Goal: Information Seeking & Learning: Learn about a topic

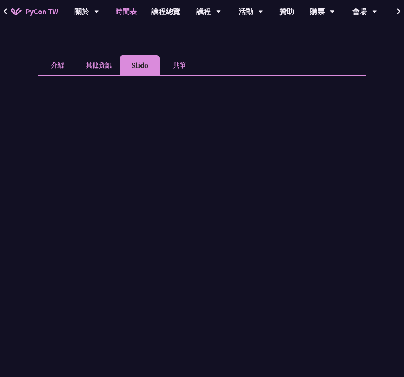
click at [121, 14] on link "時間表" at bounding box center [126, 11] width 36 height 23
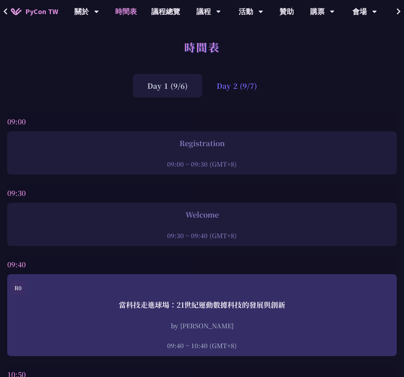
click at [241, 96] on div "Day 2 (9/7)" at bounding box center [236, 85] width 69 height 23
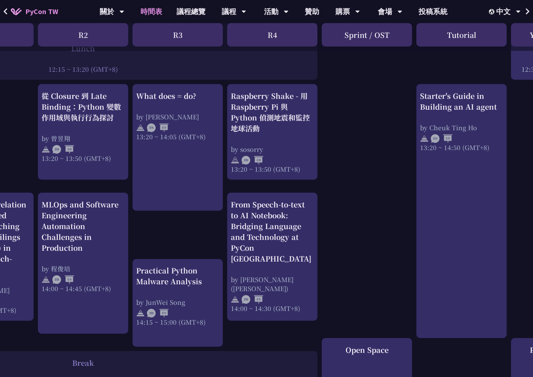
scroll to position [600, 157]
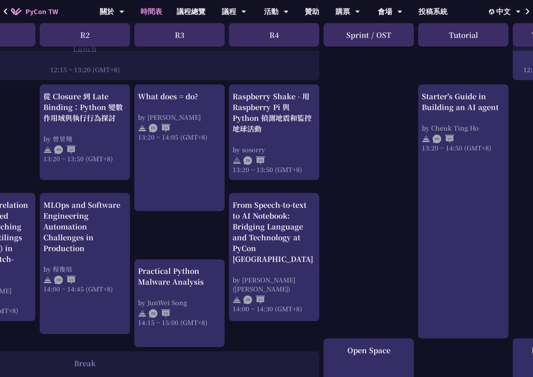
click at [323, 187] on div "print("Hello World")，然後呢？ by [PERSON_NAME] 10:50 ~ 11:35 (GMT+8) What does = do…" at bounding box center [226, 104] width 767 height 1115
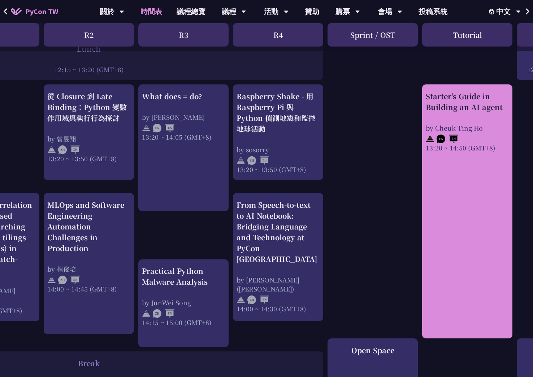
click at [404, 177] on link "Starter's Guide in Building an AI agent by [PERSON_NAME] 13:20 ~ 14:50 (GMT+8)" at bounding box center [467, 212] width 83 height 242
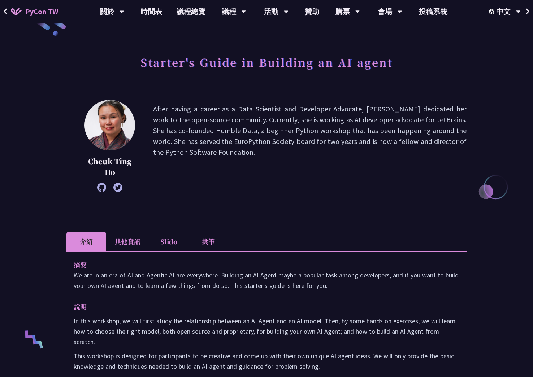
scroll to position [21, 0]
click at [135, 246] on li "其他資訊" at bounding box center [127, 241] width 43 height 20
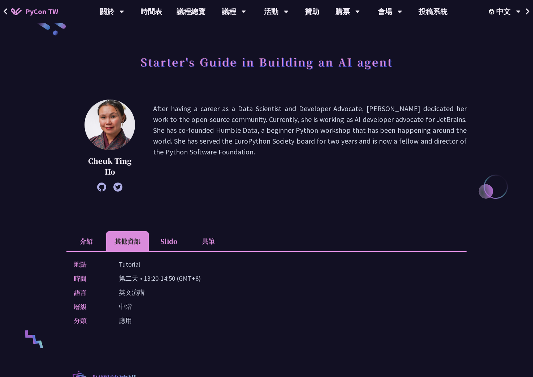
click at [84, 237] on li "介紹" at bounding box center [86, 241] width 40 height 20
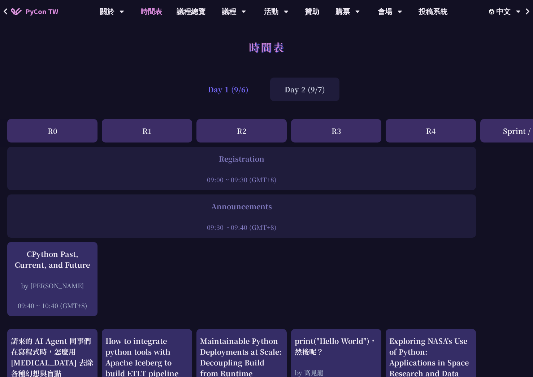
click at [242, 97] on div "Day 1 (9/6)" at bounding box center [228, 89] width 69 height 23
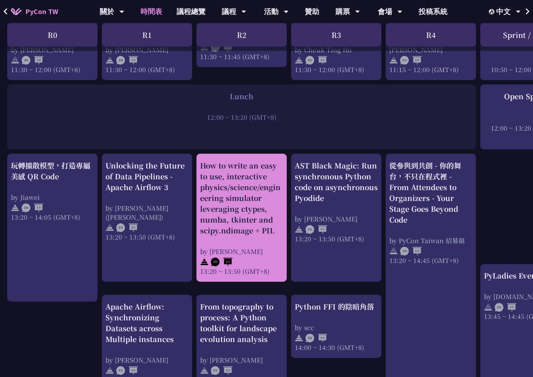
scroll to position [516, 0]
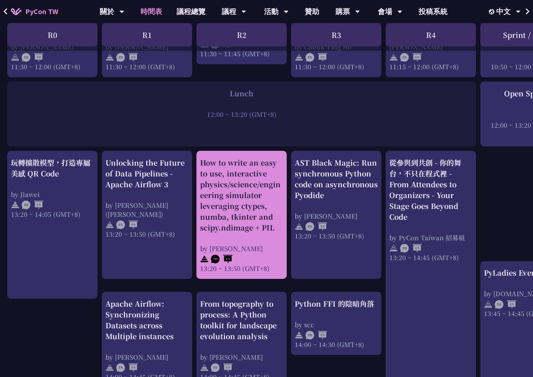
click at [246, 233] on div "How to write an easy to use, interactive physics/science/engineering simulator …" at bounding box center [241, 215] width 83 height 116
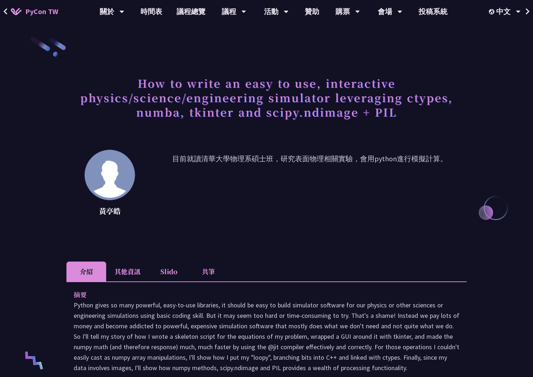
click at [175, 270] on li "Slido" at bounding box center [169, 272] width 40 height 20
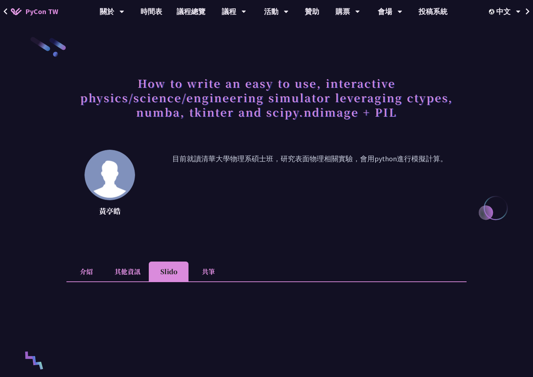
scroll to position [72, 0]
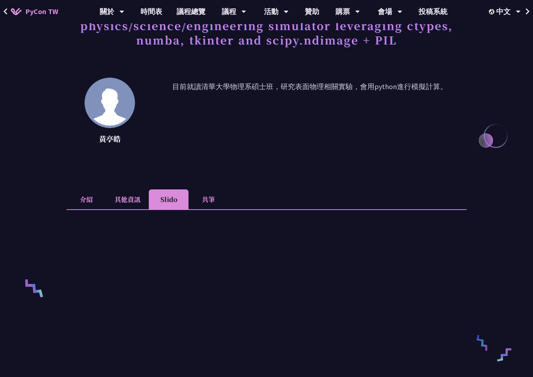
click at [208, 199] on li "共筆" at bounding box center [208, 200] width 40 height 20
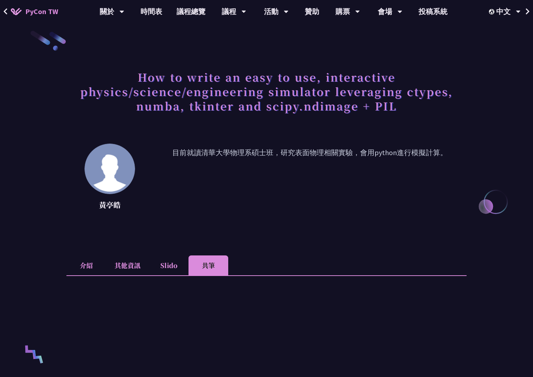
scroll to position [10, 0]
